Goal: Transaction & Acquisition: Purchase product/service

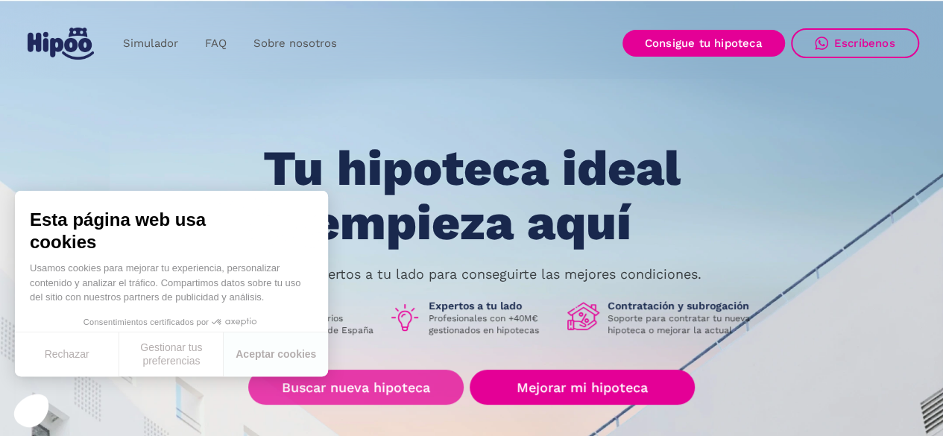
click at [344, 385] on link "Buscar nueva hipoteca" at bounding box center [355, 387] width 215 height 35
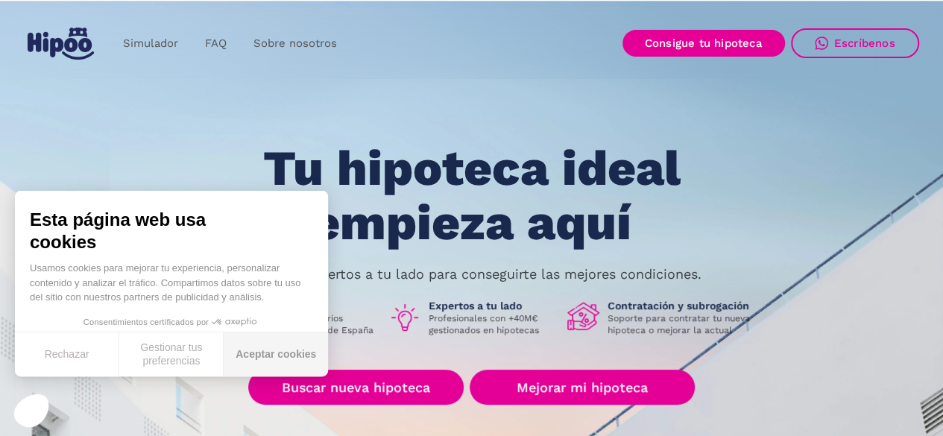
click at [288, 349] on button "Aceptar cookies" at bounding box center [276, 354] width 104 height 44
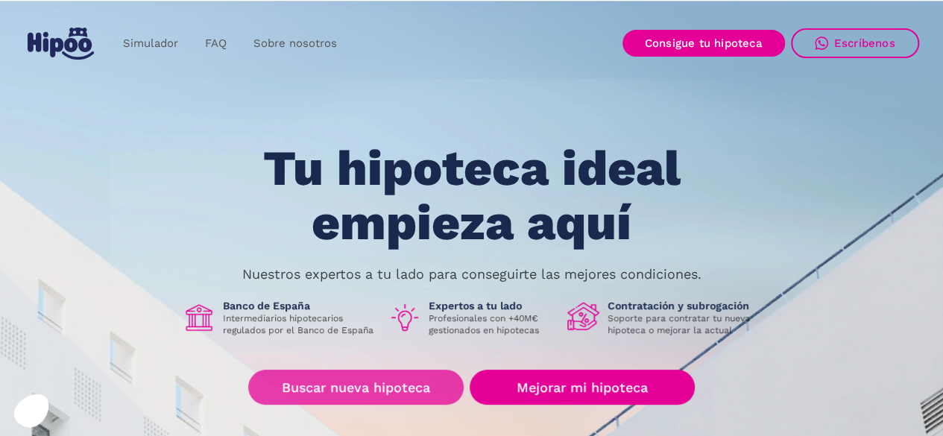
click at [335, 387] on link "Buscar nueva hipoteca" at bounding box center [355, 387] width 215 height 35
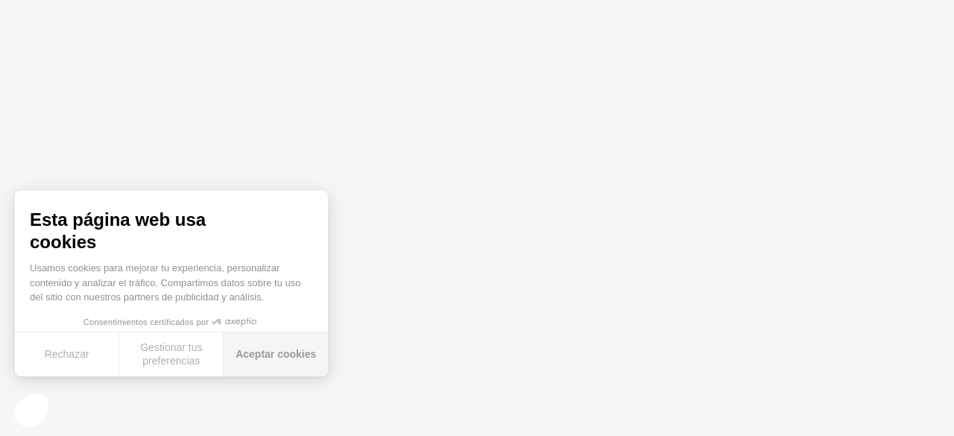
click at [256, 355] on button "Aceptar cookies" at bounding box center [276, 354] width 104 height 44
